Goal: Task Accomplishment & Management: Manage account settings

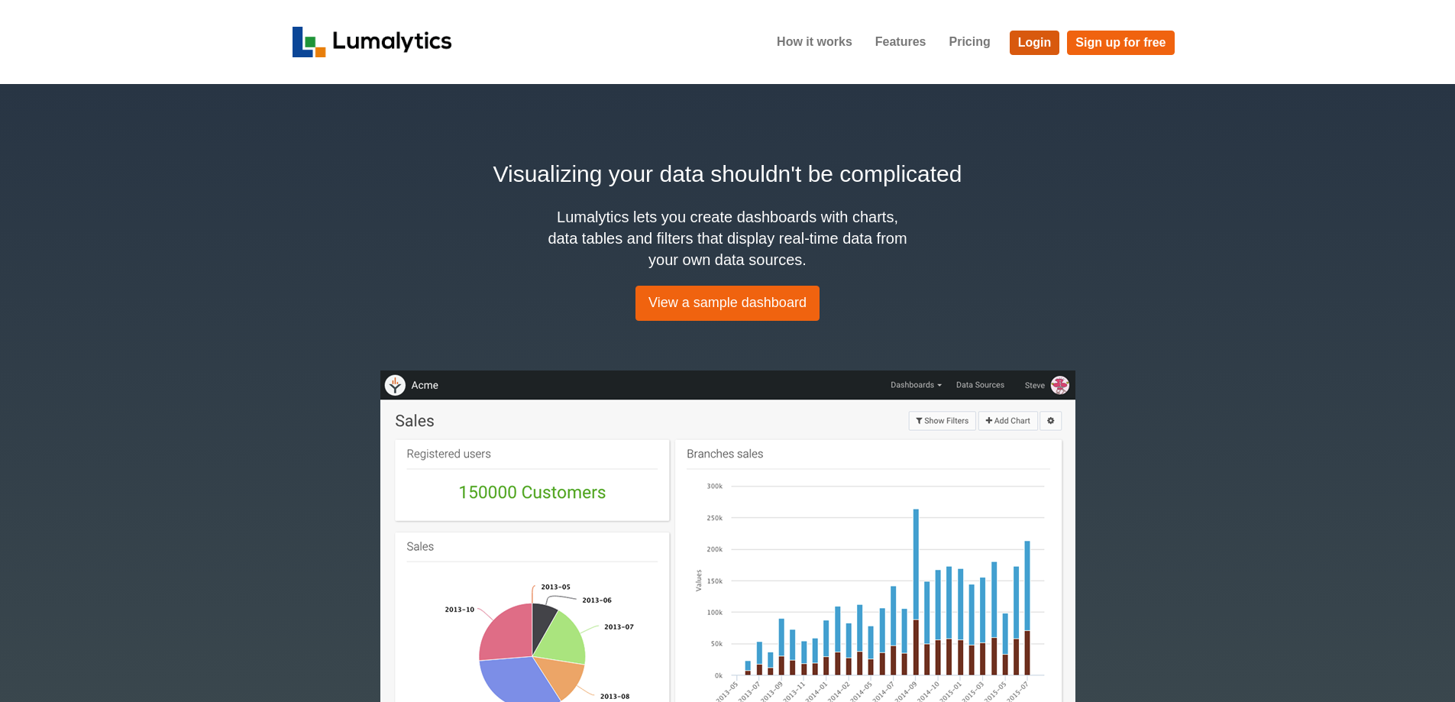
click at [1026, 48] on link "Login" at bounding box center [1035, 43] width 50 height 24
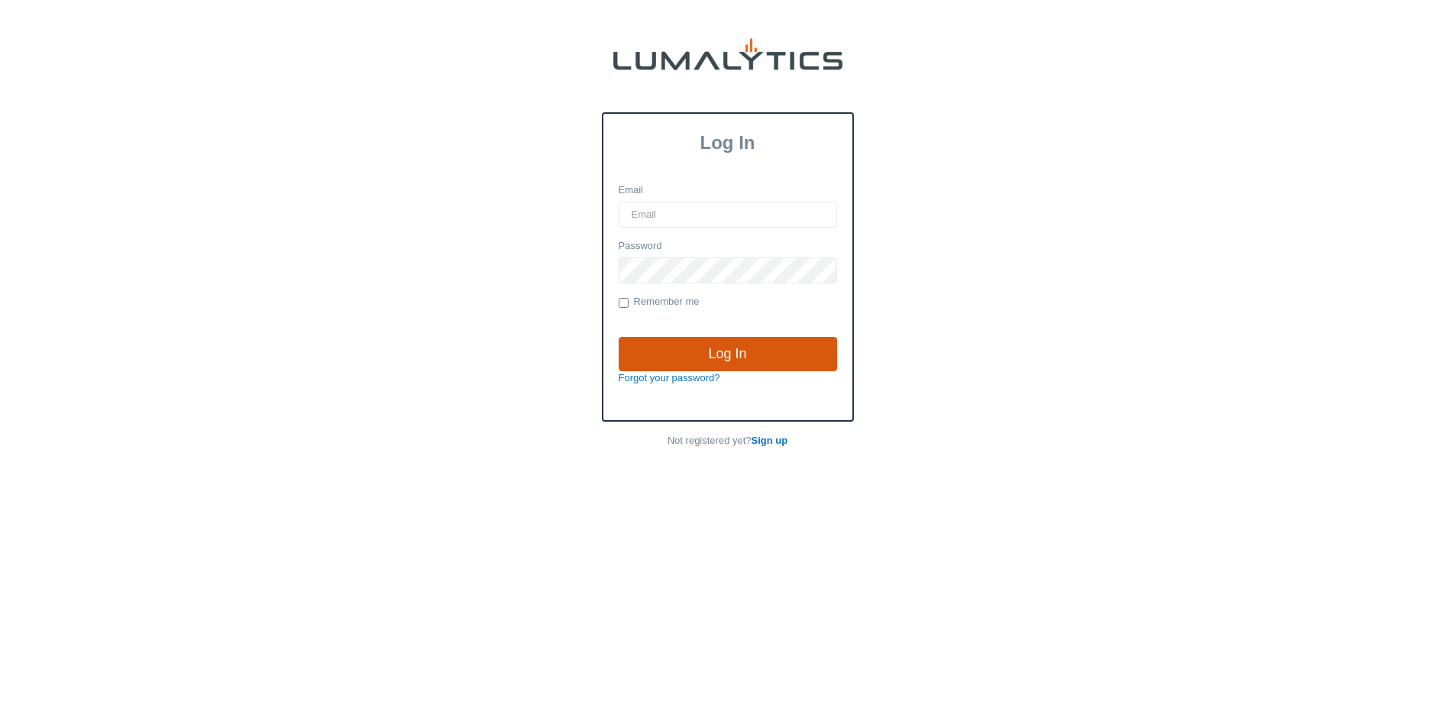
type input "[PERSON_NAME][EMAIL_ADDRESS][DOMAIN_NAME]"
click at [731, 353] on input "Log In" at bounding box center [728, 354] width 219 height 35
